Goal: Information Seeking & Learning: Find specific page/section

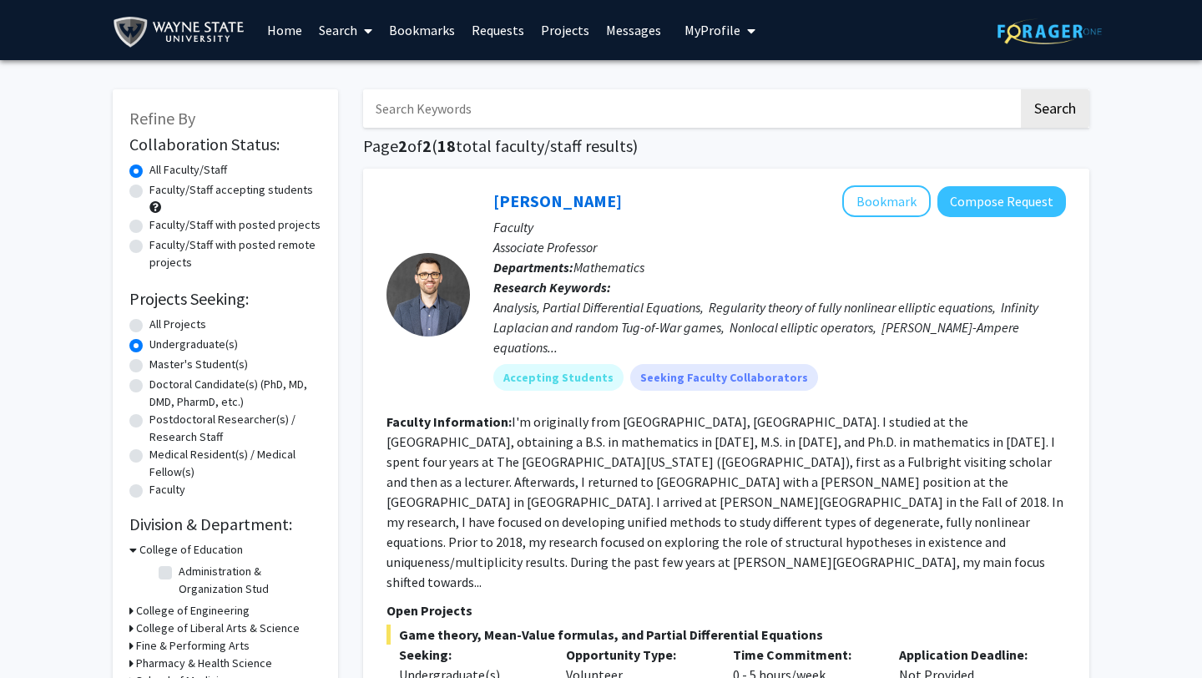
click at [740, 32] on span "My profile dropdown to access profile and logout" at bounding box center [747, 31] width 15 height 58
click at [753, 95] on span "View Profile" at bounding box center [788, 96] width 101 height 18
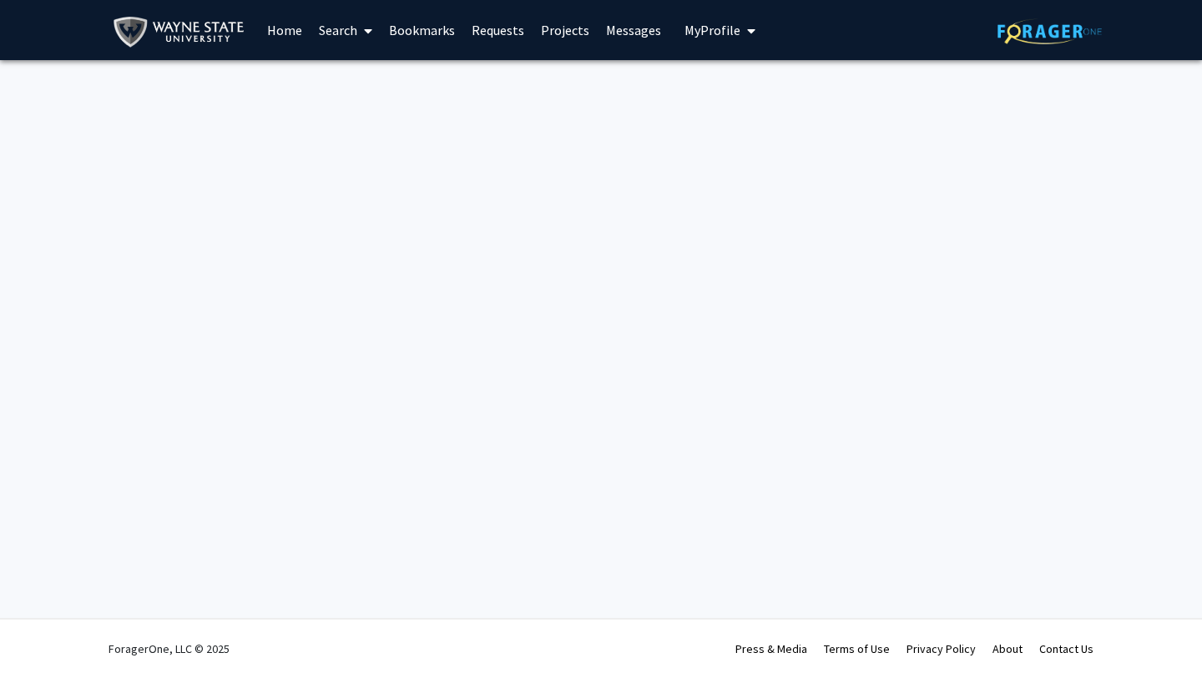
click at [359, 37] on span at bounding box center [364, 31] width 15 height 58
click at [364, 108] on span "Students" at bounding box center [361, 109] width 102 height 33
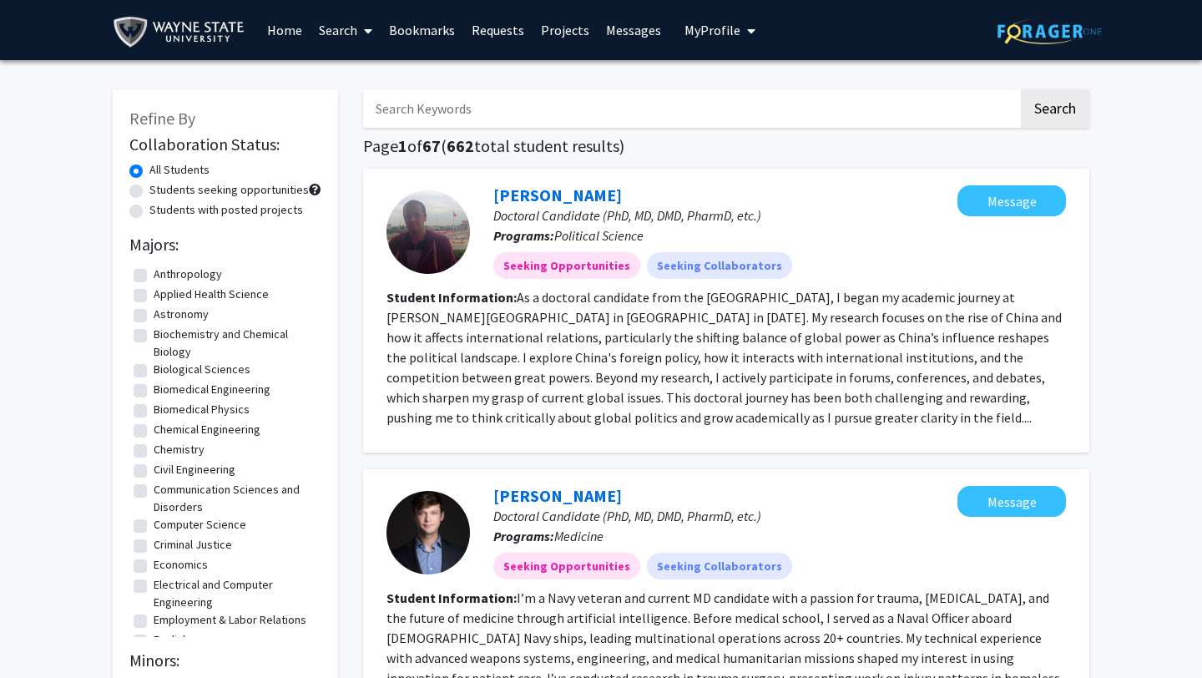
click at [416, 102] on input "Search Keywords" at bounding box center [690, 108] width 655 height 38
click at [387, 184] on div "[PERSON_NAME] Doctoral Candidate (PhD, MD, DMD, PharmD, etc.) Programs: Politic…" at bounding box center [726, 311] width 726 height 284
click at [466, 106] on input "Search Keywords" at bounding box center [690, 108] width 655 height 38
click at [453, 108] on input "Search Keywords" at bounding box center [690, 108] width 655 height 38
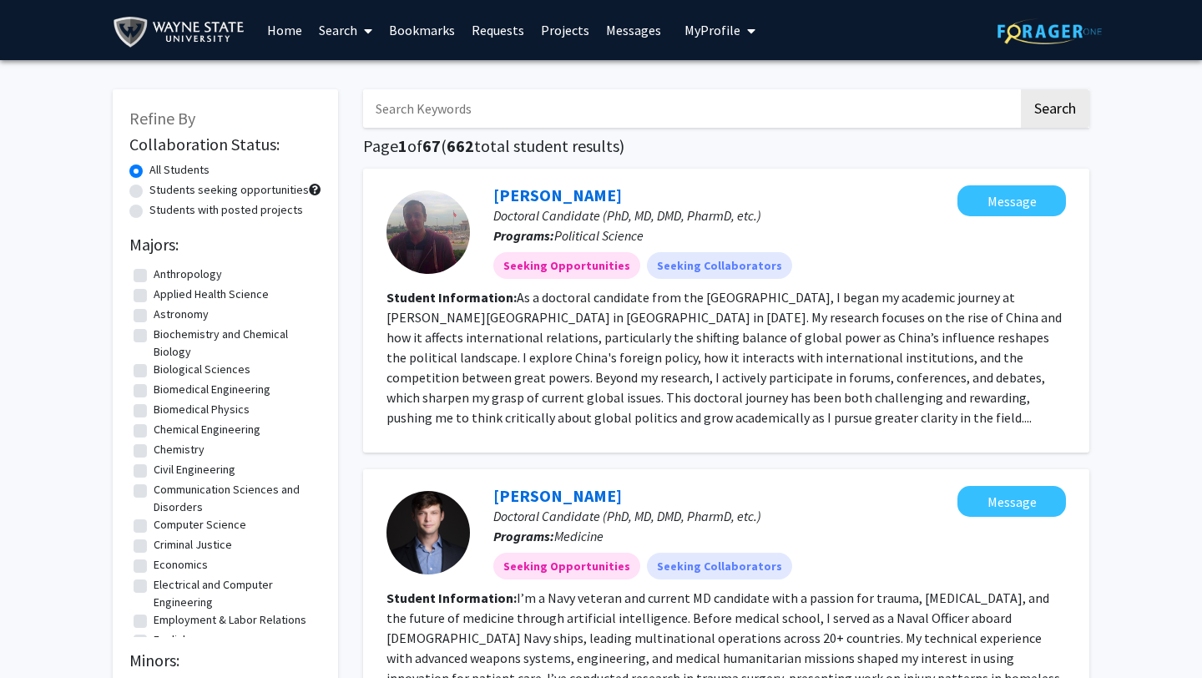
click at [446, 108] on input "Search Keywords" at bounding box center [690, 108] width 655 height 38
type input "[PERSON_NAME]"
click at [1021, 89] on button "Search" at bounding box center [1055, 108] width 68 height 38
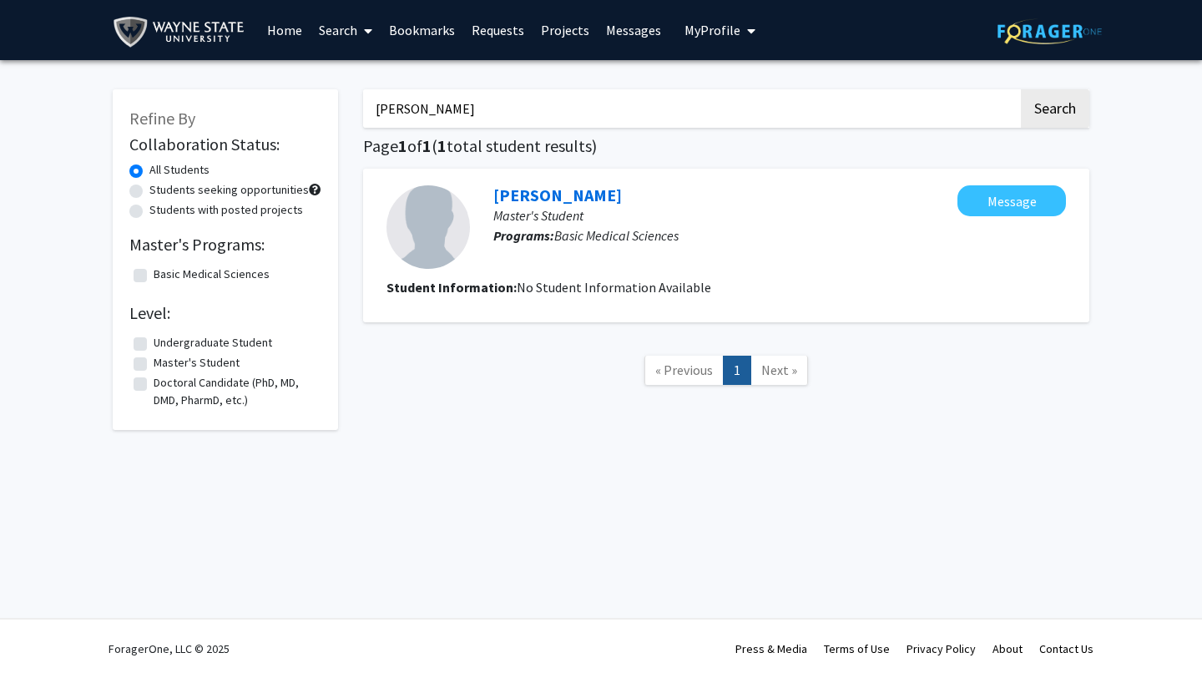
drag, startPoint x: 455, startPoint y: 114, endPoint x: 356, endPoint y: 111, distance: 98.5
click at [356, 113] on div "[PERSON_NAME] Search Page 1 of 1 ( 1 total student results) [PERSON_NAME] Maste…" at bounding box center [725, 251] width 751 height 357
type input "masah bdeir"
click at [1021, 89] on button "Search" at bounding box center [1055, 108] width 68 height 38
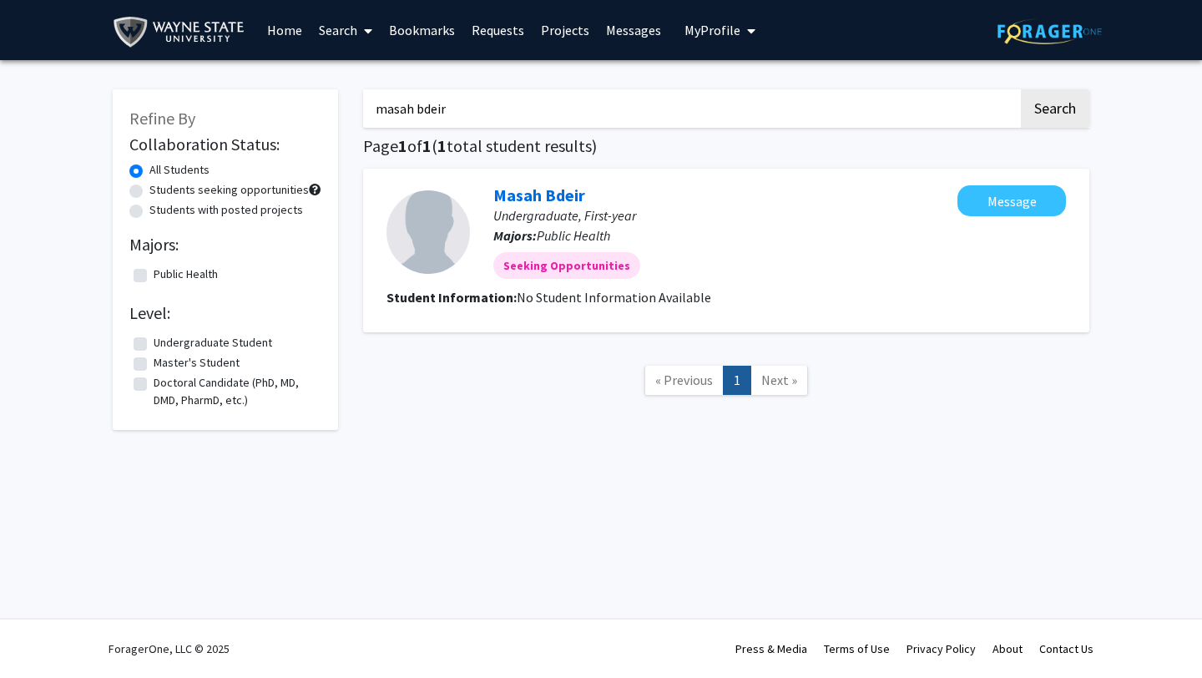
drag, startPoint x: 481, startPoint y: 108, endPoint x: 351, endPoint y: 100, distance: 130.4
click at [351, 100] on div "masah bdeir Search Page 1 of 1 ( 1 total student results) Masah Bdeir Undergrad…" at bounding box center [725, 251] width 751 height 357
click at [469, 73] on div "Search Page 1 of 1 ( 1 total student results) Masah Bdeir Undergraduate, First-…" at bounding box center [725, 251] width 751 height 357
click at [400, 107] on input "Search Keywords" at bounding box center [690, 108] width 655 height 38
type input "[PERSON_NAME]"
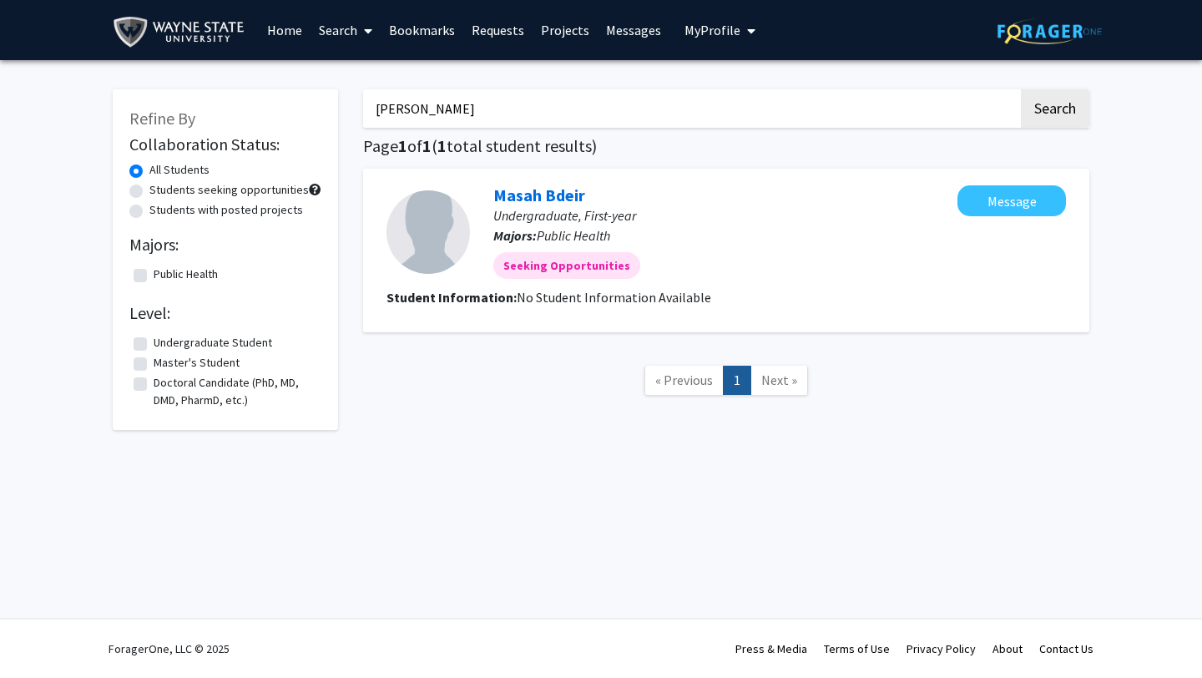
click at [1021, 89] on button "Search" at bounding box center [1055, 108] width 68 height 38
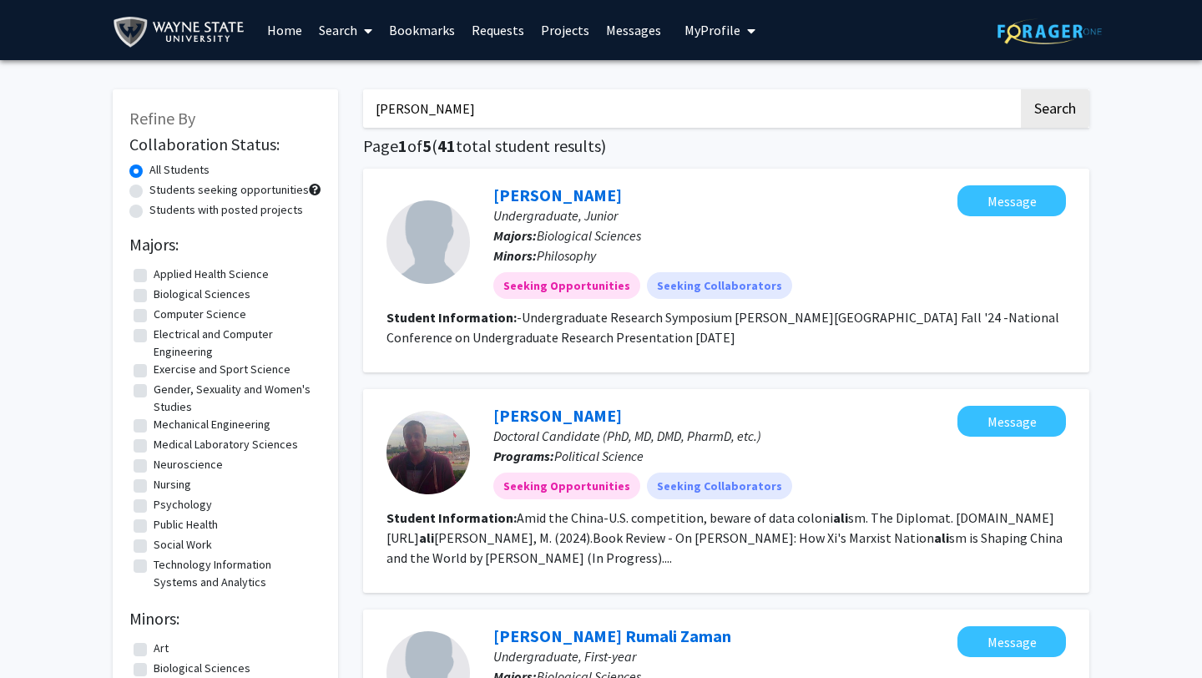
drag, startPoint x: 443, startPoint y: 103, endPoint x: 340, endPoint y: 103, distance: 102.6
type input "[PERSON_NAME]"
click at [1021, 89] on button "Search" at bounding box center [1055, 108] width 68 height 38
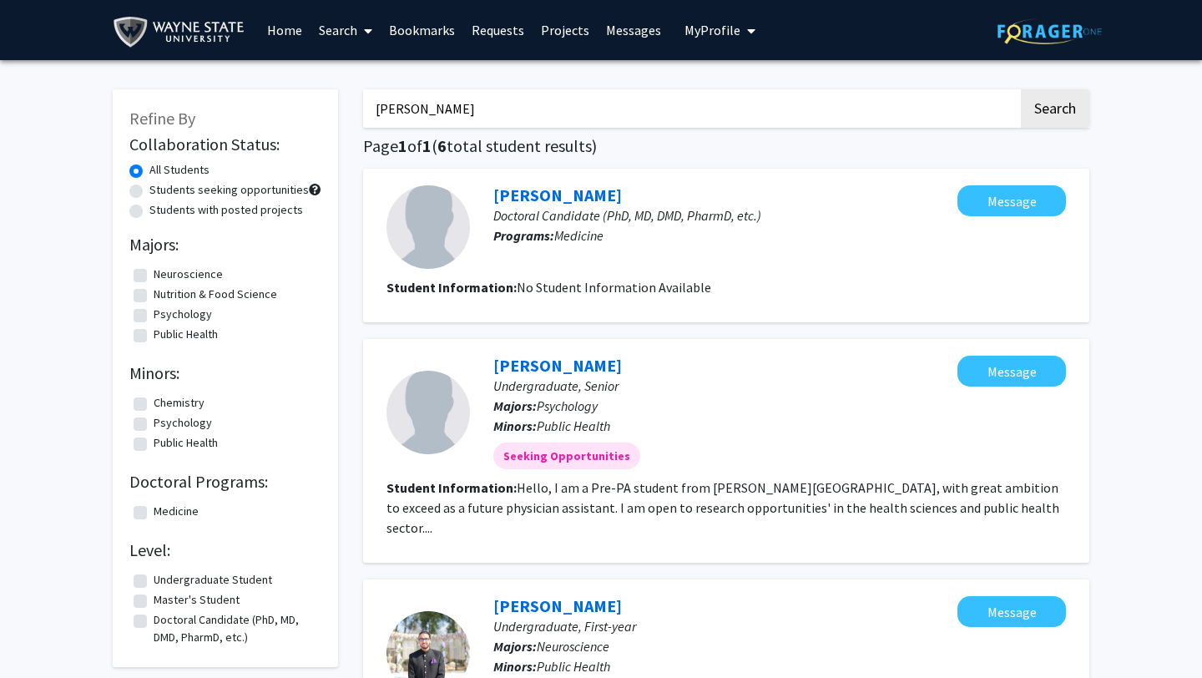
drag, startPoint x: 484, startPoint y: 108, endPoint x: 356, endPoint y: 108, distance: 127.7
click at [296, 28] on link "Home" at bounding box center [285, 30] width 52 height 58
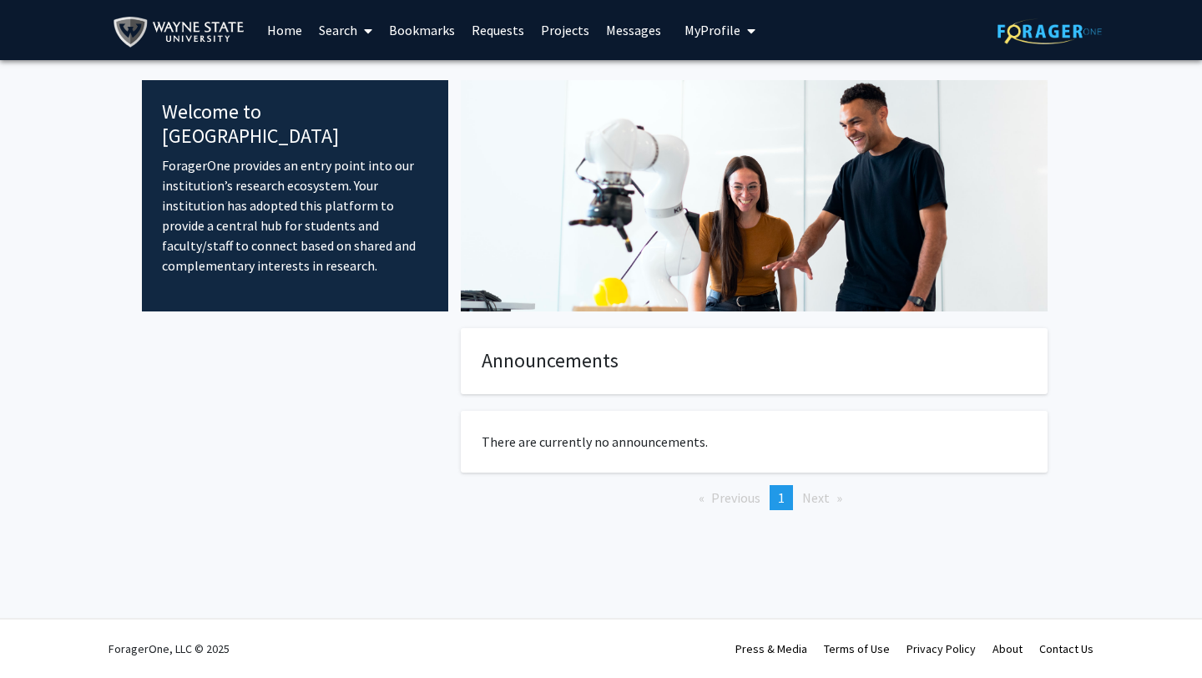
click at [358, 29] on span at bounding box center [364, 31] width 15 height 58
click at [366, 74] on span "Faculty/Staff" at bounding box center [371, 76] width 123 height 33
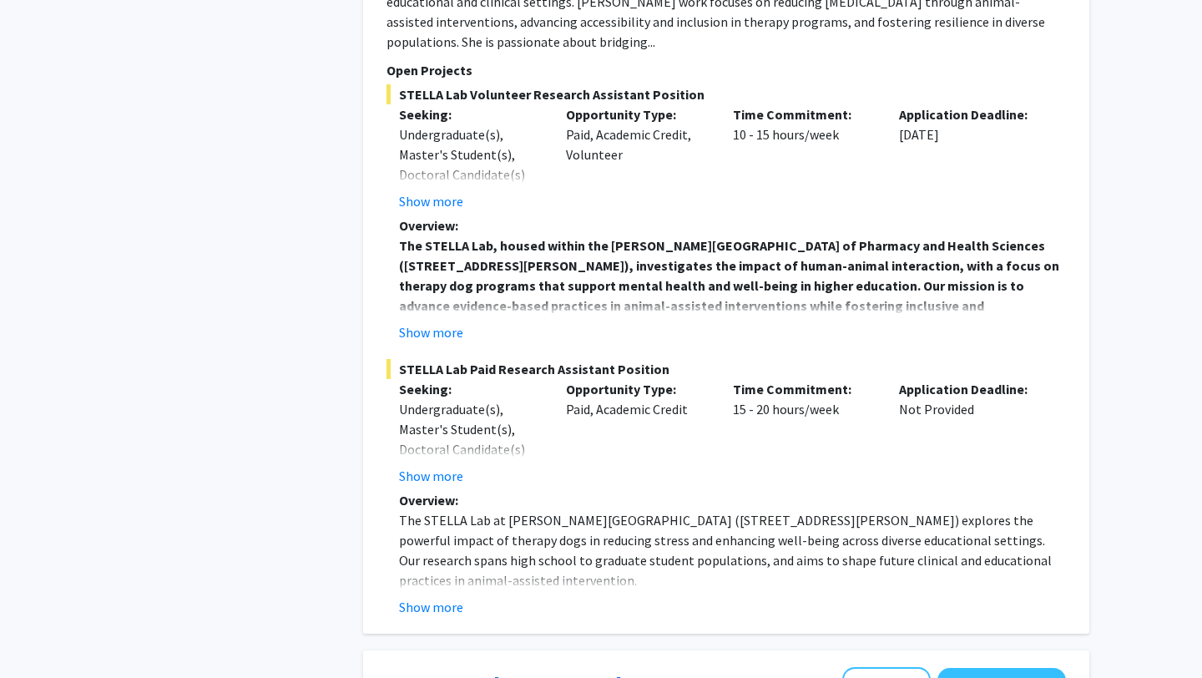
scroll to position [1982, 0]
